Goal: Information Seeking & Learning: Learn about a topic

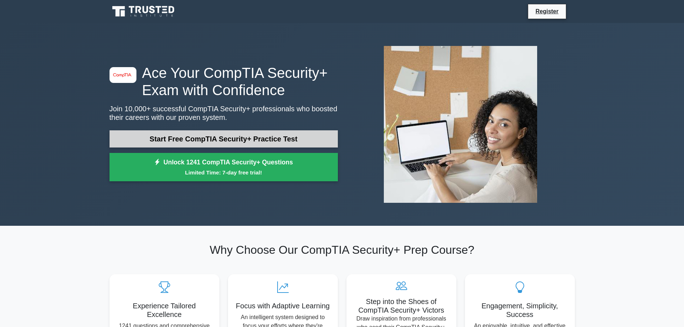
click at [269, 135] on link "Start Free CompTIA Security+ Practice Test" at bounding box center [223, 138] width 228 height 17
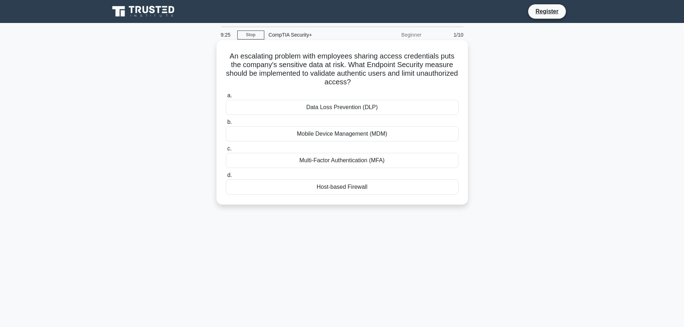
click at [334, 163] on div "Multi-Factor Authentication (MFA)" at bounding box center [342, 160] width 233 height 15
click at [226, 151] on input "c. Multi-Factor Authentication (MFA)" at bounding box center [226, 148] width 0 height 5
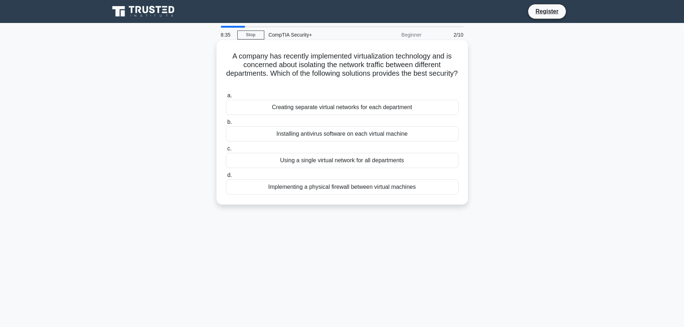
click at [393, 191] on div "Implementing a physical firewall between virtual machines" at bounding box center [342, 187] width 233 height 15
click at [226, 178] on input "d. Implementing a physical firewall between virtual machines" at bounding box center [226, 175] width 0 height 5
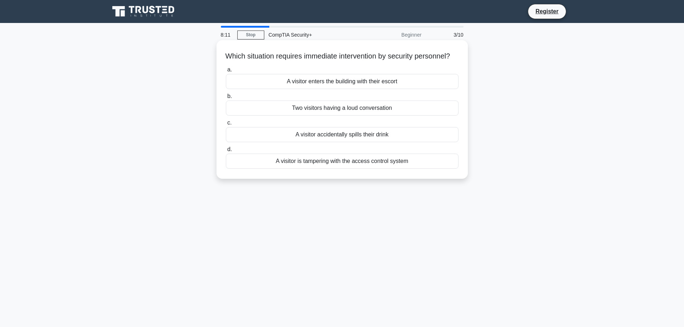
click at [369, 169] on div "A visitor is tampering with the access control system" at bounding box center [342, 161] width 233 height 15
click at [226, 152] on input "d. A visitor is tampering with the access control system" at bounding box center [226, 149] width 0 height 5
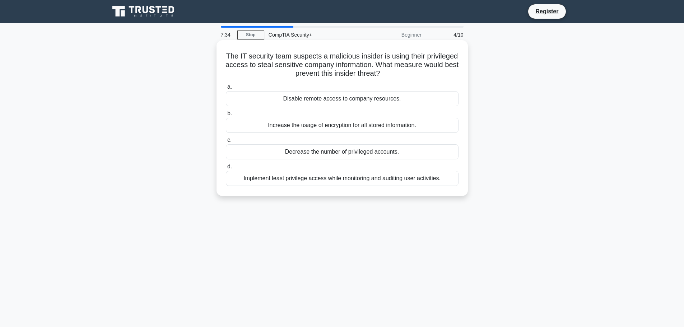
click at [421, 100] on div "Disable remote access to company resources." at bounding box center [342, 98] width 233 height 15
click at [226, 89] on input "a. Disable remote access to company resources." at bounding box center [226, 87] width 0 height 5
click at [326, 179] on div "Close the pop-up and run an existing, trusted antivirus software on the compute…" at bounding box center [342, 178] width 233 height 15
click at [226, 169] on input "d. Close the pop-up and run an existing, trusted antivirus software on the comp…" at bounding box center [226, 166] width 0 height 5
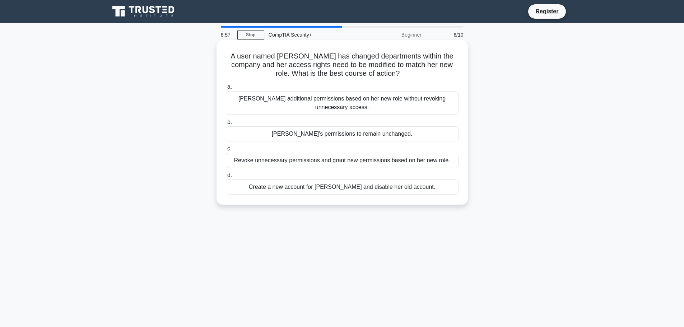
click at [347, 162] on div "Revoke unnecessary permissions and grant new permissions based on her new role." at bounding box center [342, 160] width 233 height 15
click at [226, 151] on input "c. Revoke unnecessary permissions and grant new permissions based on her new ro…" at bounding box center [226, 148] width 0 height 5
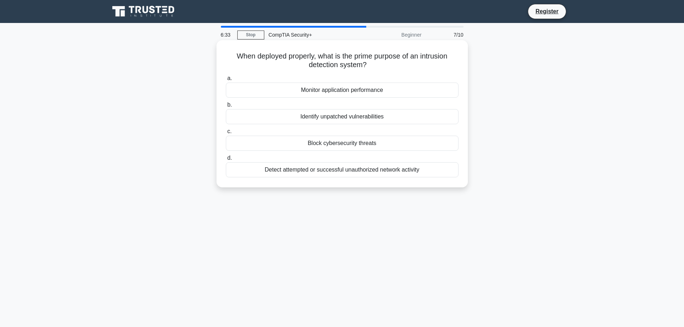
click at [379, 169] on div "Detect attempted or successful unauthorized network activity" at bounding box center [342, 169] width 233 height 15
click at [226, 160] on input "d. Detect attempted or successful unauthorized network activity" at bounding box center [226, 158] width 0 height 5
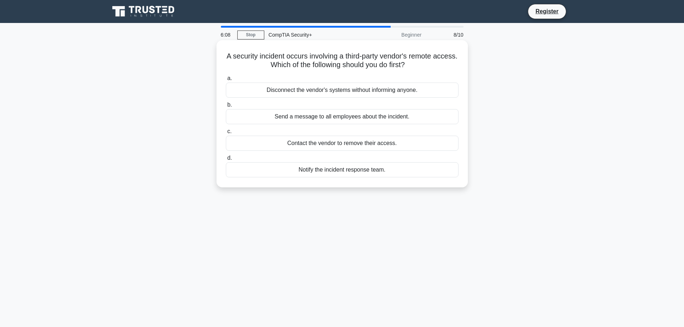
click at [305, 172] on div "Notify the incident response team." at bounding box center [342, 169] width 233 height 15
click at [226, 160] on input "d. Notify the incident response team." at bounding box center [226, 158] width 0 height 5
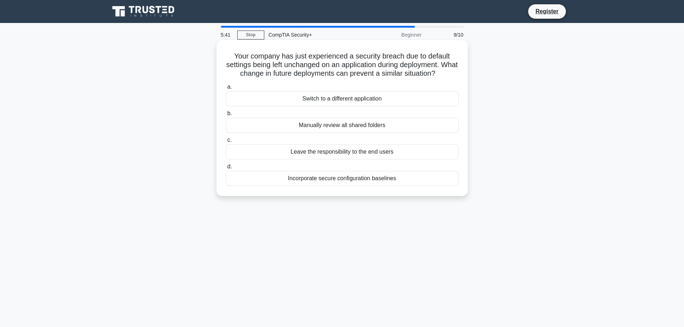
click at [264, 181] on div "Incorporate secure configuration baselines" at bounding box center [342, 178] width 233 height 15
click at [226, 169] on input "d. Incorporate secure configuration baselines" at bounding box center [226, 166] width 0 height 5
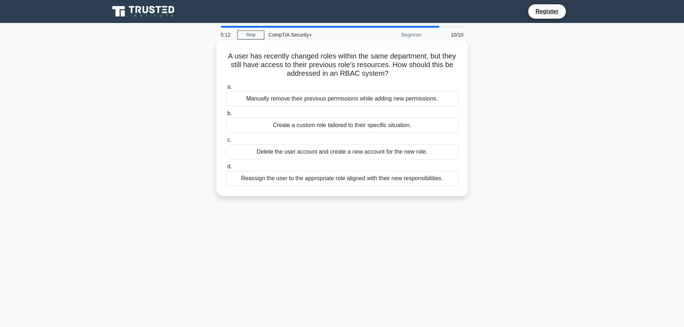
click at [355, 175] on div "Reassign the user to the appropriate role aligned with their new responsibiliti…" at bounding box center [342, 178] width 233 height 15
click at [226, 169] on input "d. Reassign the user to the appropriate role aligned with their new responsibil…" at bounding box center [226, 166] width 0 height 5
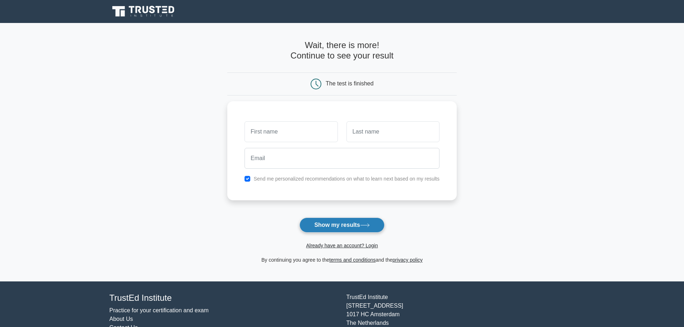
click at [359, 225] on button "Show my results" at bounding box center [341, 225] width 85 height 15
click at [289, 134] on input "text" at bounding box center [290, 130] width 93 height 21
type input "Noraiz"
click at [358, 134] on input "text" at bounding box center [392, 130] width 93 height 21
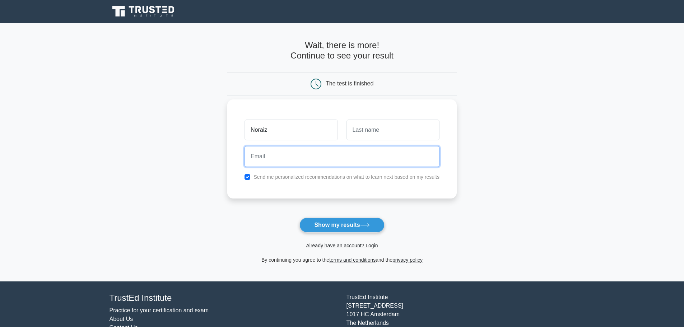
click at [356, 154] on input "email" at bounding box center [341, 156] width 195 height 21
type input "[EMAIL_ADDRESS][DOMAIN_NAME]"
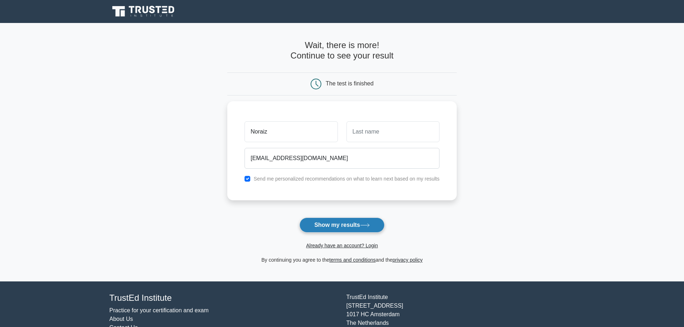
click at [349, 223] on button "Show my results" at bounding box center [341, 225] width 85 height 15
click at [368, 113] on div "Noraiz [EMAIL_ADDRESS][DOMAIN_NAME] Send me personalized recommendations on wha…" at bounding box center [341, 148] width 229 height 99
click at [371, 143] on div at bounding box center [393, 130] width 102 height 27
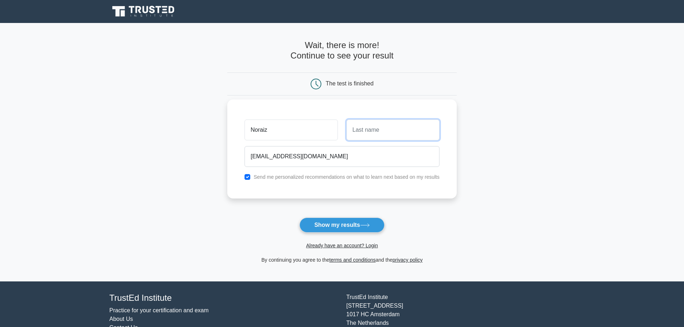
click at [371, 132] on input "text" at bounding box center [392, 130] width 93 height 21
type input "Yousufzai"
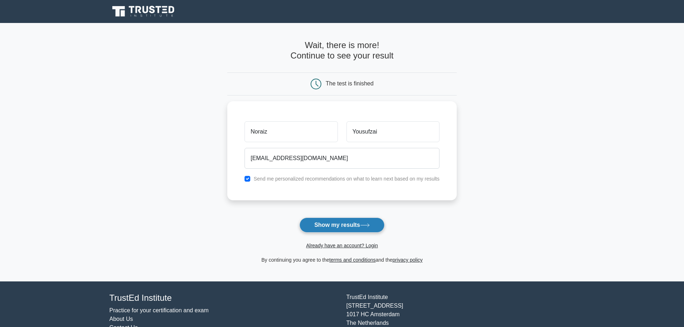
click at [357, 228] on button "Show my results" at bounding box center [341, 225] width 85 height 15
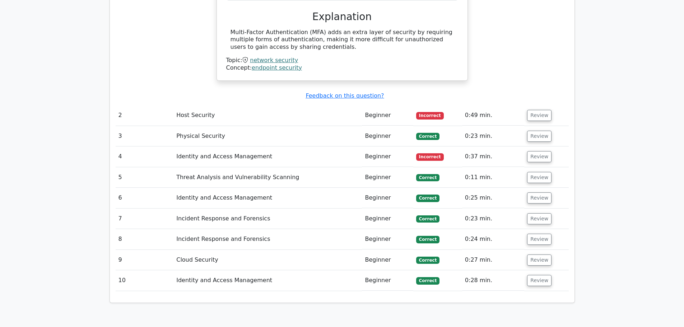
scroll to position [754, 0]
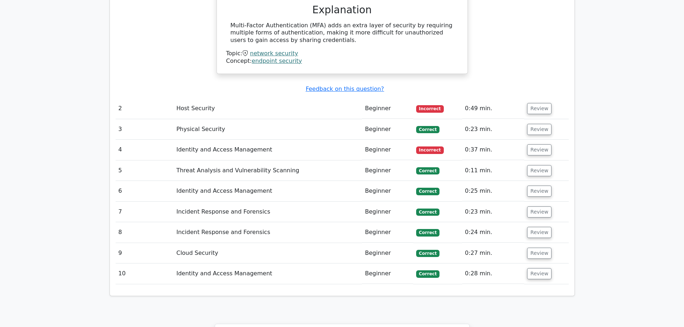
click at [276, 99] on td "Host Security" at bounding box center [267, 108] width 188 height 20
click at [532, 103] on button "Review" at bounding box center [539, 108] width 24 height 11
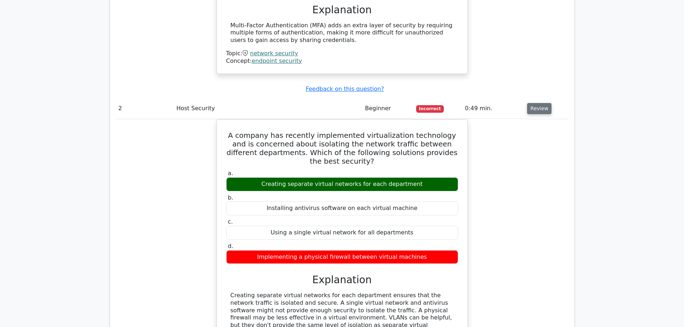
click at [532, 103] on button "Review" at bounding box center [539, 108] width 24 height 11
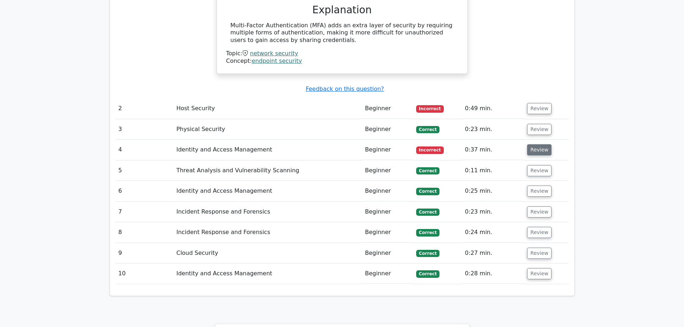
click at [535, 144] on button "Review" at bounding box center [539, 149] width 24 height 11
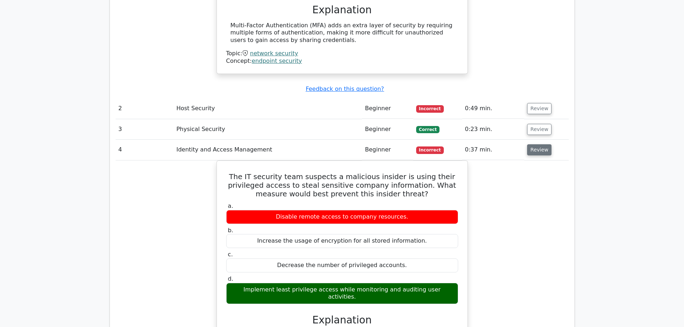
click at [539, 144] on button "Review" at bounding box center [539, 149] width 24 height 11
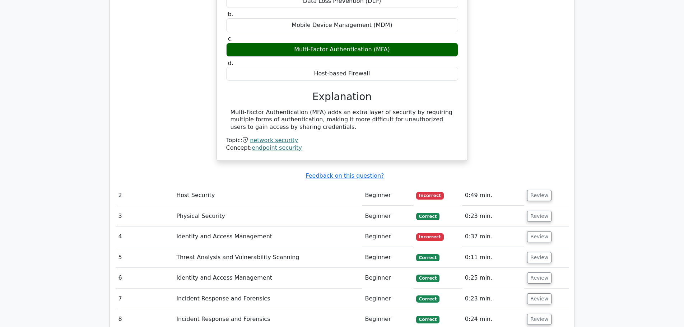
scroll to position [467, 0]
